Goal: Task Accomplishment & Management: Manage account settings

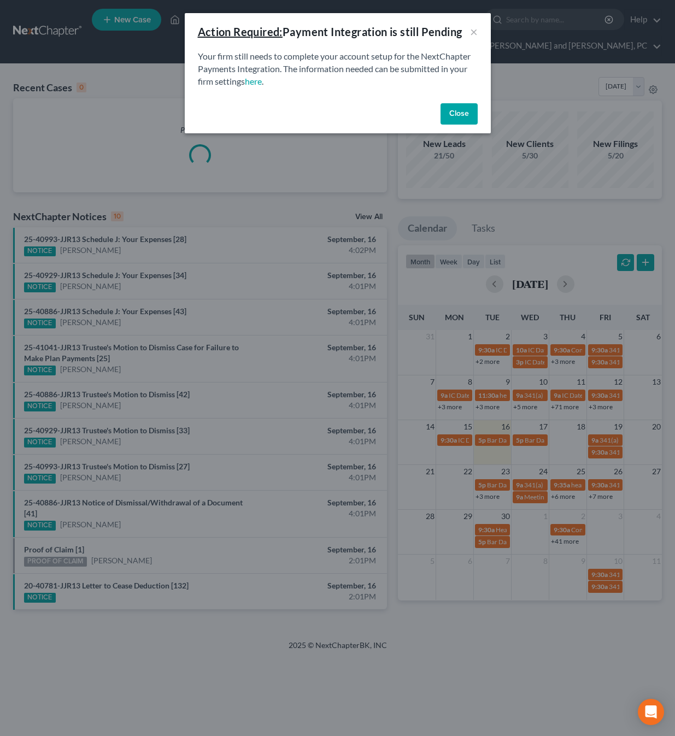
click at [454, 114] on button "Close" at bounding box center [459, 114] width 37 height 22
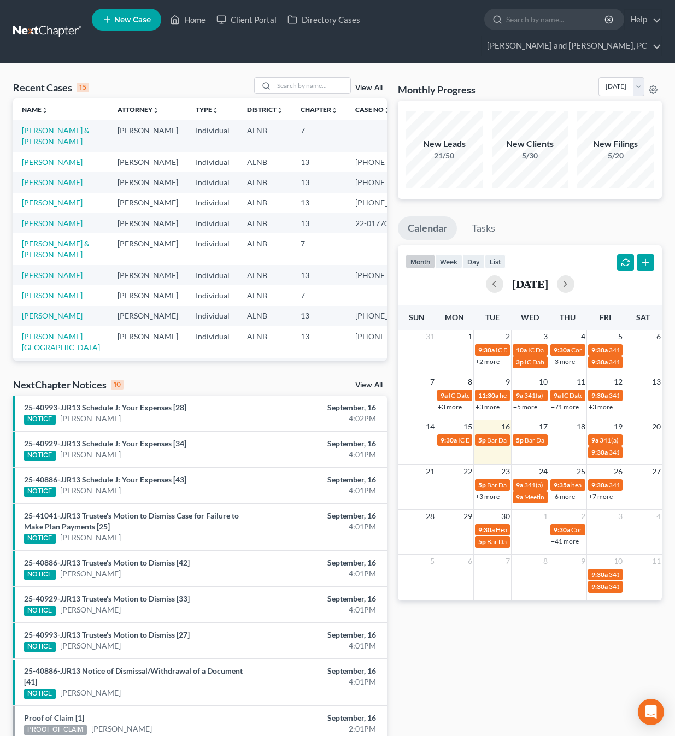
click at [63, 152] on td "[PERSON_NAME]" at bounding box center [61, 162] width 96 height 20
click at [62, 157] on link "[PERSON_NAME]" at bounding box center [52, 161] width 61 height 9
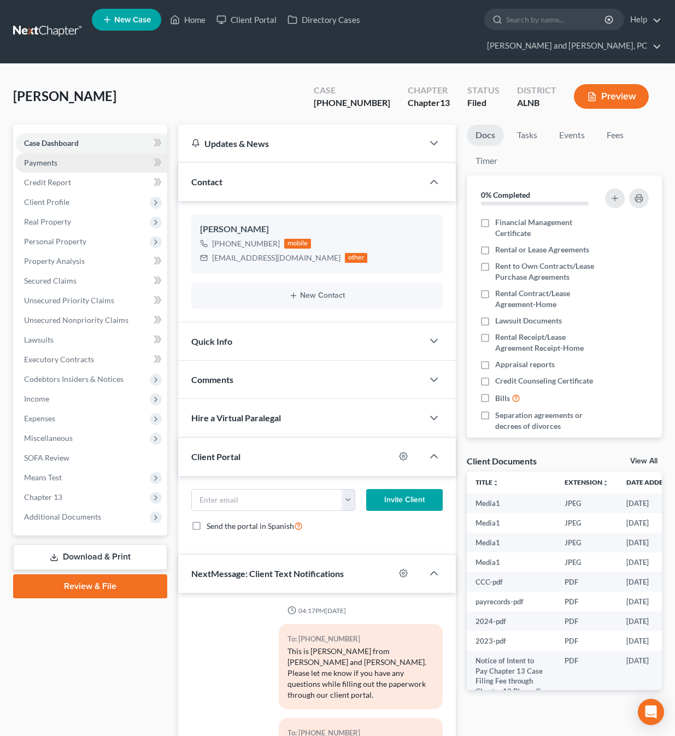
scroll to position [5109, 0]
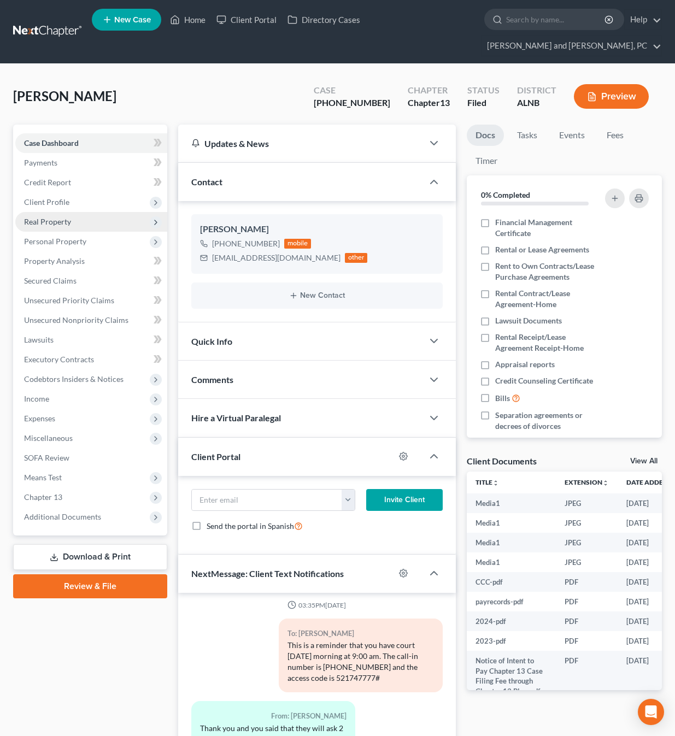
click at [49, 217] on span "Real Property" at bounding box center [47, 221] width 47 height 9
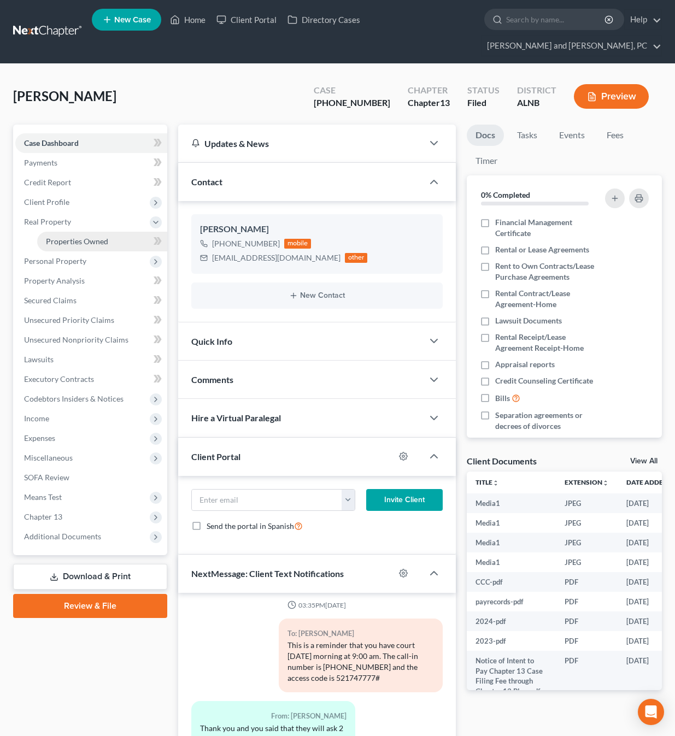
click at [81, 232] on link "Properties Owned" at bounding box center [102, 242] width 130 height 20
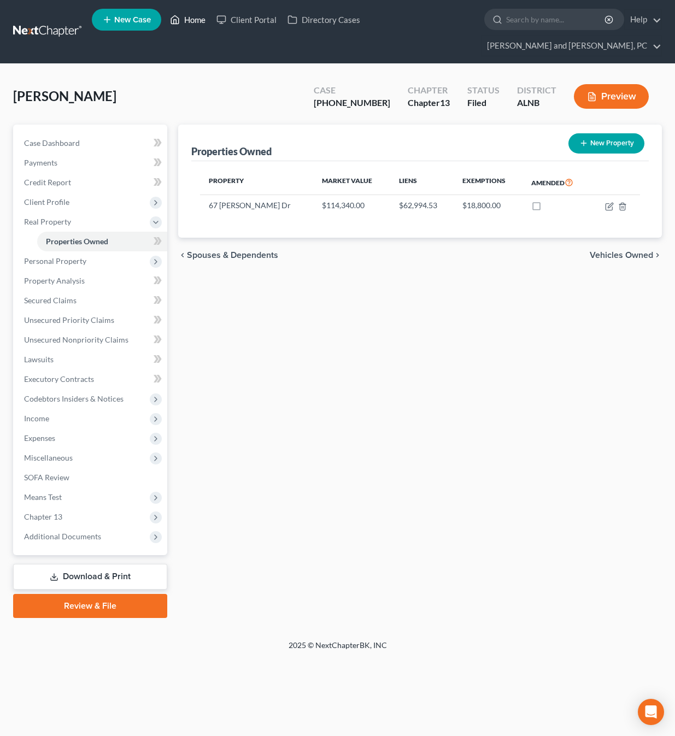
click at [186, 20] on link "Home" at bounding box center [188, 20] width 46 height 20
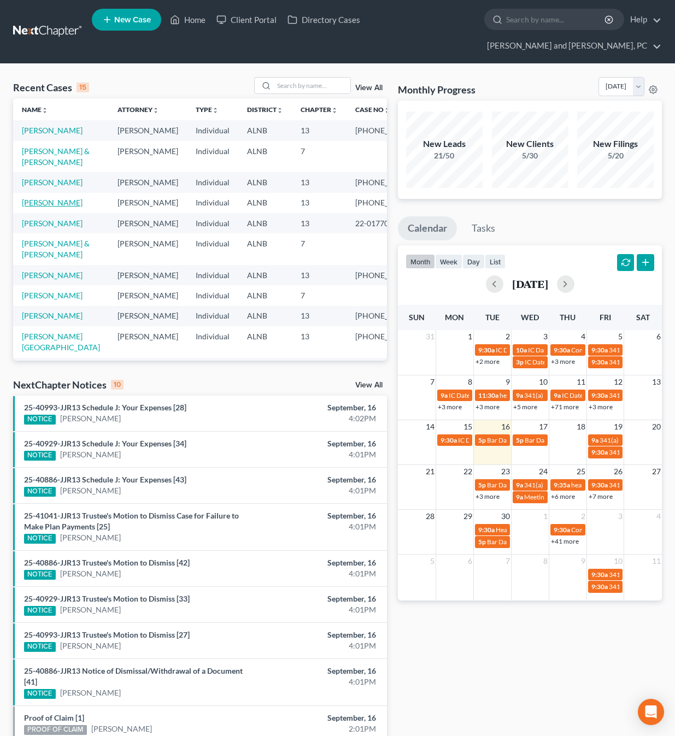
click at [56, 201] on link "[PERSON_NAME]" at bounding box center [52, 202] width 61 height 9
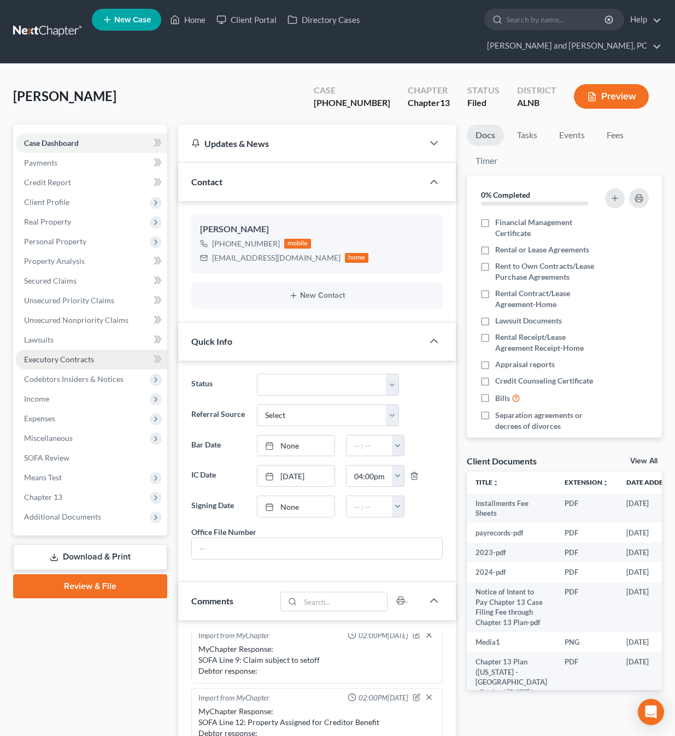
scroll to position [5433, 0]
click at [31, 394] on span "Income" at bounding box center [36, 398] width 25 height 9
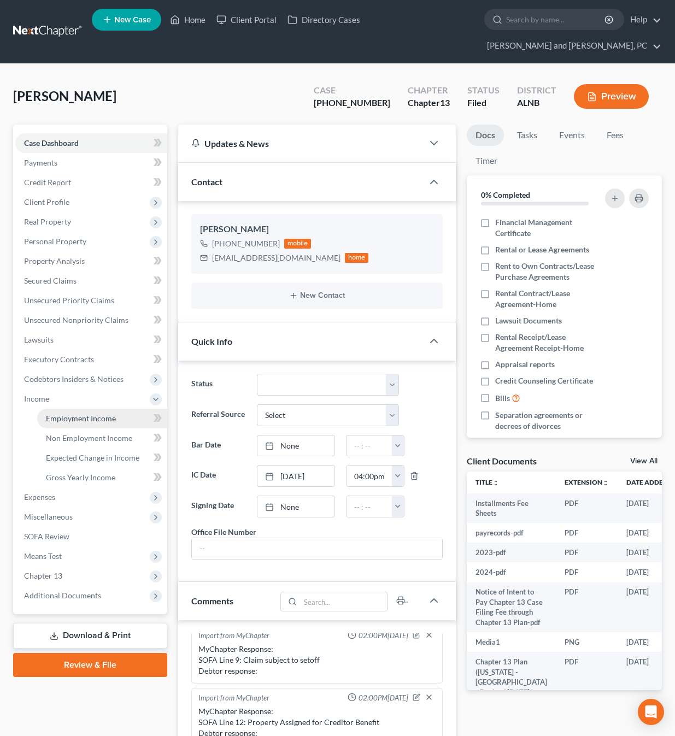
click at [47, 414] on span "Employment Income" at bounding box center [81, 418] width 70 height 9
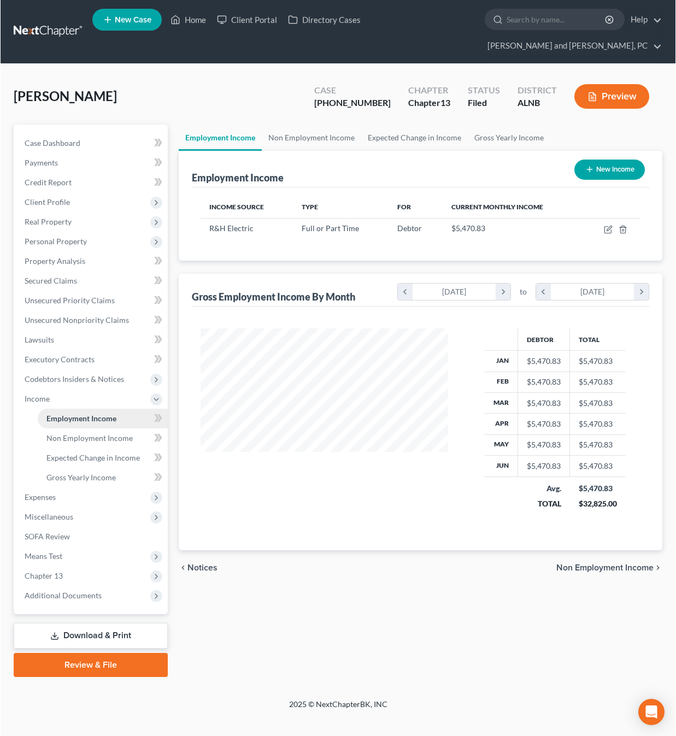
scroll to position [196, 270]
click at [237, 203] on span "Income Source" at bounding box center [236, 207] width 55 height 8
click at [609, 226] on icon "button" at bounding box center [608, 228] width 5 height 5
select select "0"
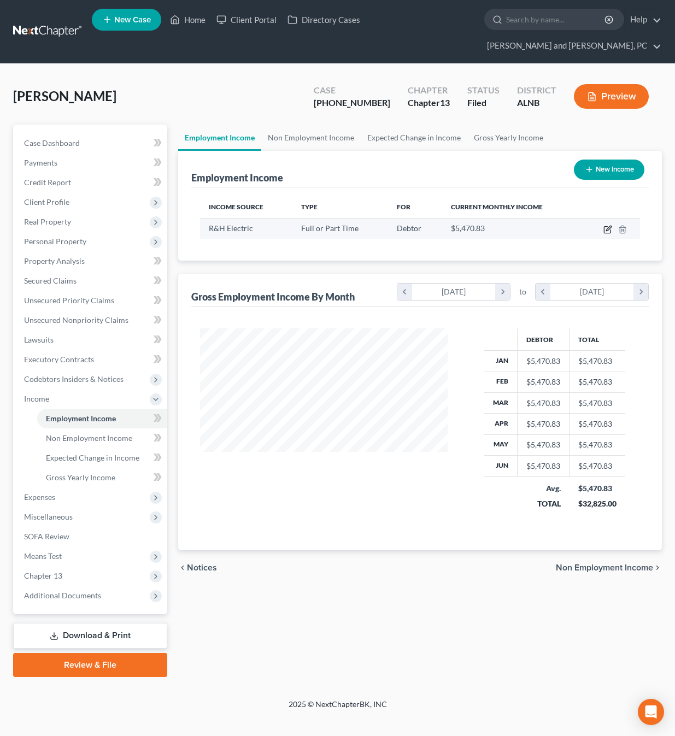
select select "3"
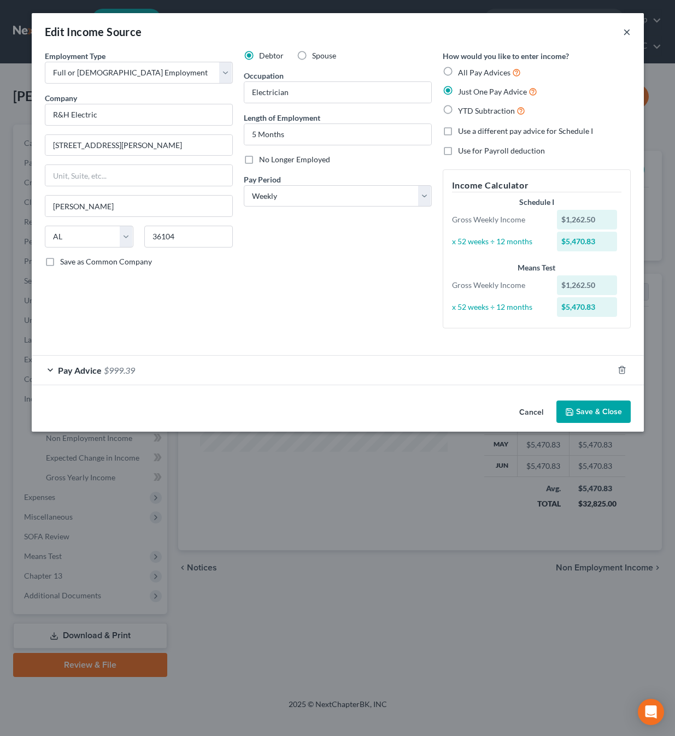
click at [627, 32] on button "×" at bounding box center [627, 31] width 8 height 13
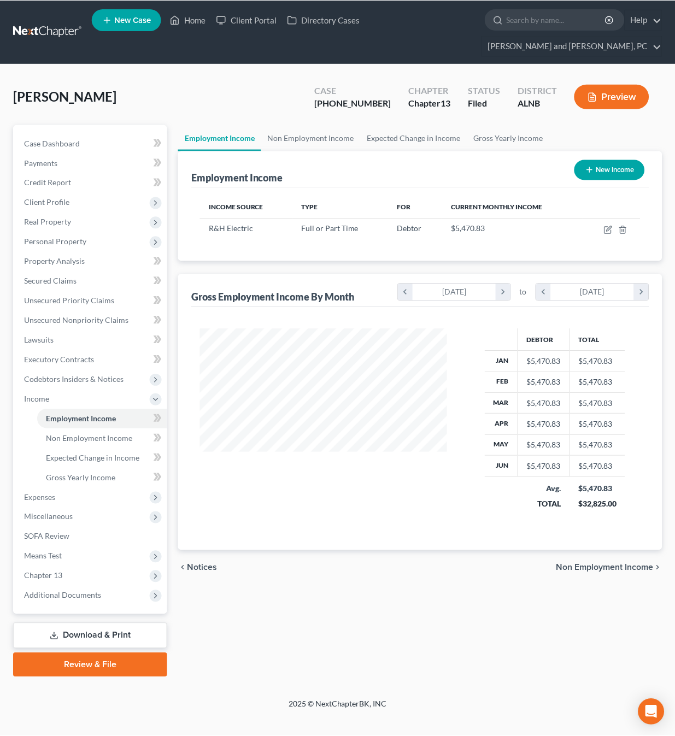
scroll to position [546556, 546482]
